Goal: Task Accomplishment & Management: Use online tool/utility

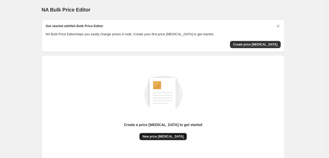
click at [165, 136] on span "New price change job" at bounding box center [163, 137] width 41 height 4
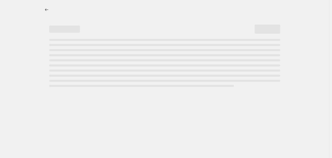
select select "percentage"
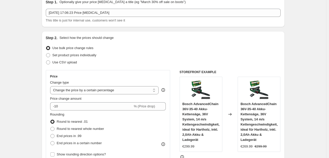
scroll to position [51, 0]
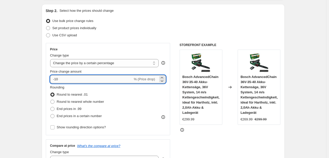
click at [97, 80] on input "-10" at bounding box center [91, 79] width 83 height 8
type input "-1"
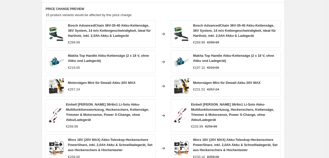
scroll to position [380, 0]
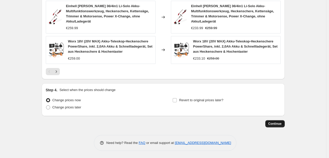
type input "-30"
click at [279, 124] on span "Continue" at bounding box center [275, 124] width 13 height 4
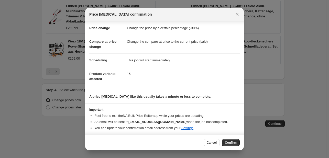
scroll to position [10, 0]
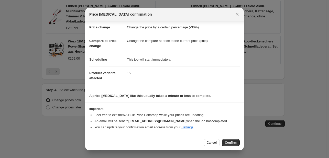
click at [232, 147] on div "Cancel Confirm" at bounding box center [164, 143] width 159 height 16
click at [231, 145] on button "Confirm" at bounding box center [231, 142] width 18 height 7
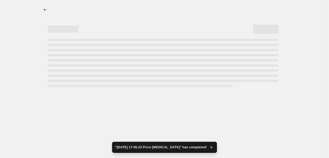
select select "percentage"
